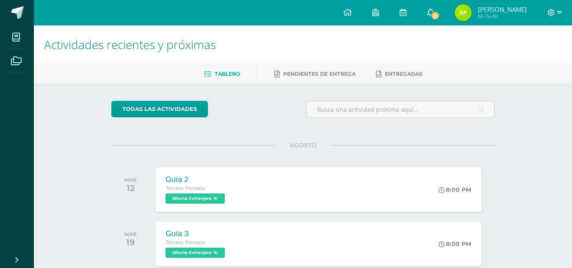
click at [437, 11] on link "2" at bounding box center [430, 12] width 27 height 25
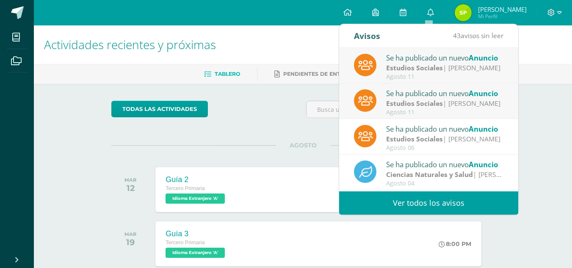
click at [438, 99] on strong "Estudios Sociales" at bounding box center [414, 103] width 57 height 9
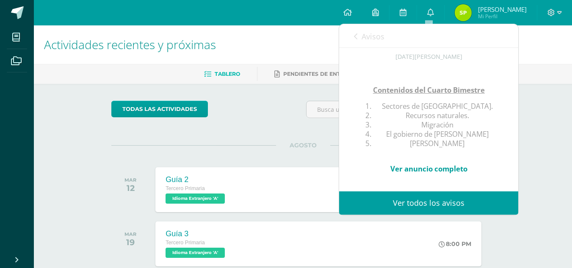
scroll to position [47, 0]
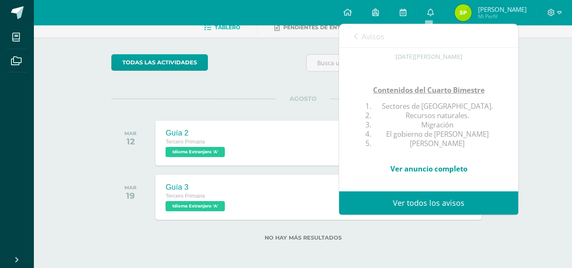
click at [360, 37] on link "Avisos" at bounding box center [369, 36] width 30 height 24
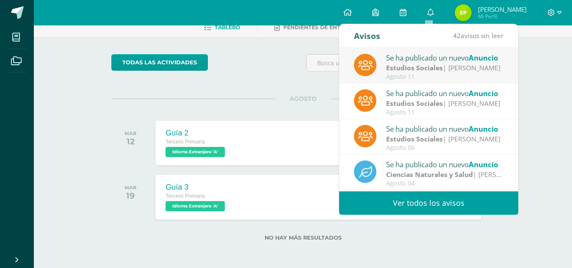
click at [421, 70] on strong "Estudios Sociales" at bounding box center [414, 67] width 57 height 9
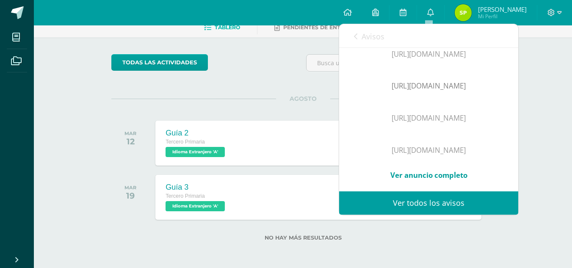
scroll to position [143, 0]
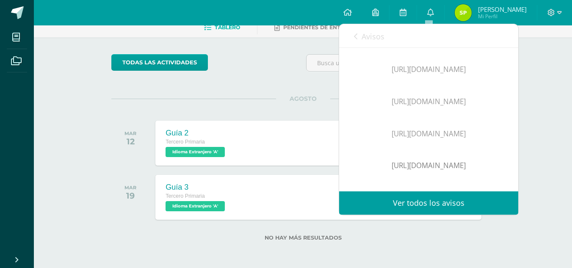
click at [352, 35] on div "Avisos 41 avisos sin leer Avisos" at bounding box center [428, 36] width 179 height 24
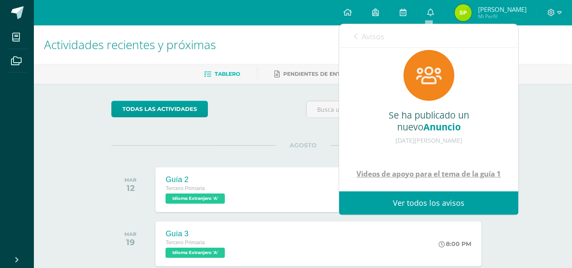
scroll to position [0, 0]
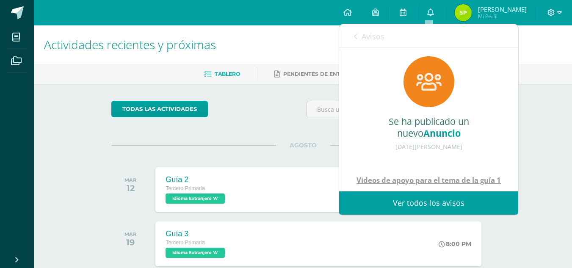
click at [356, 38] on icon at bounding box center [355, 36] width 3 height 7
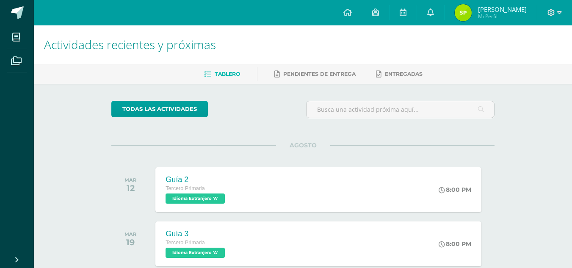
click at [288, 10] on div "Configuración Cerrar sesión [PERSON_NAME] Mi Perfil 2 0 Mis accesos directos Mi…" at bounding box center [303, 12] width 538 height 25
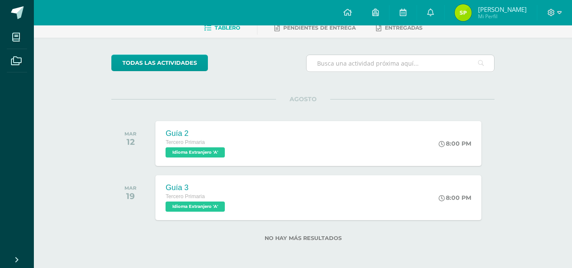
scroll to position [47, 0]
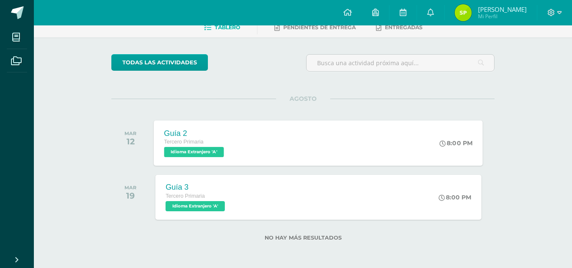
click at [211, 152] on span "Idioma Extranjero 'A'" at bounding box center [194, 152] width 60 height 10
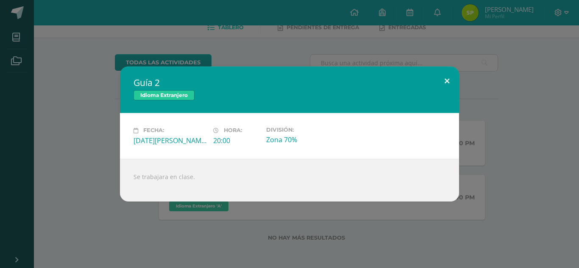
click at [442, 78] on button at bounding box center [447, 81] width 24 height 29
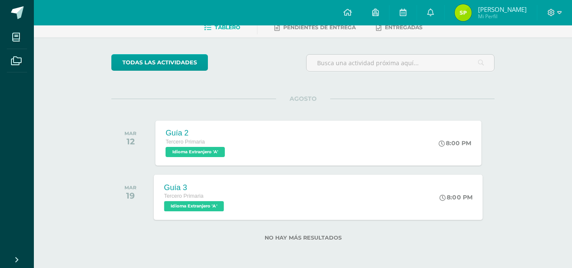
click at [200, 202] on span "Idioma Extranjero 'A'" at bounding box center [194, 206] width 60 height 10
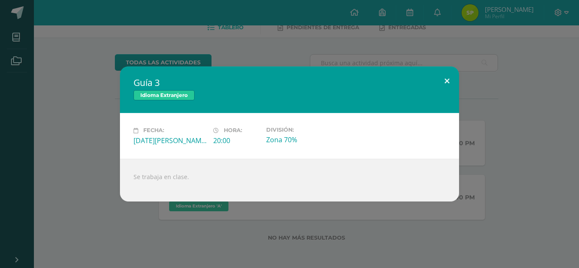
click at [448, 80] on button at bounding box center [447, 81] width 24 height 29
